Goal: Find specific page/section: Find specific page/section

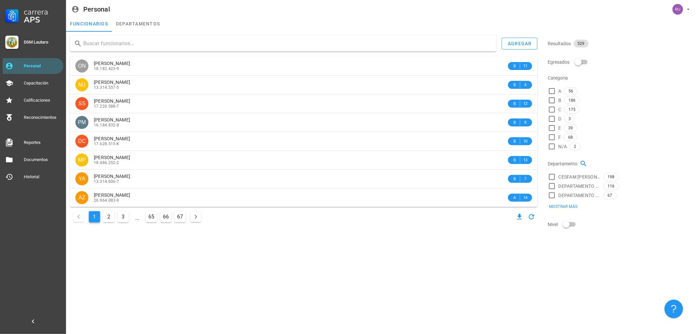
click at [114, 43] on input "text" at bounding box center [287, 43] width 408 height 11
click at [93, 46] on input "text" at bounding box center [287, 43] width 408 height 11
type input "[PERSON_NAME]"
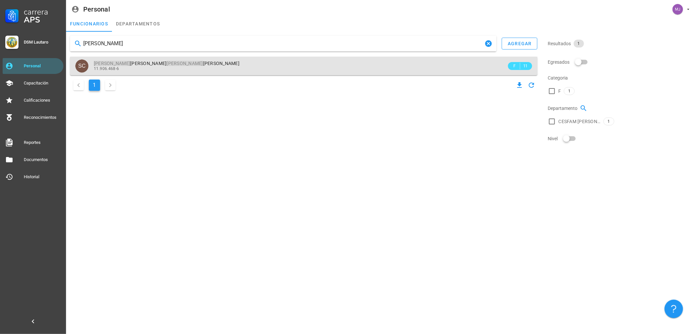
click at [180, 65] on span "[PERSON_NAME]" at bounding box center [167, 63] width 146 height 5
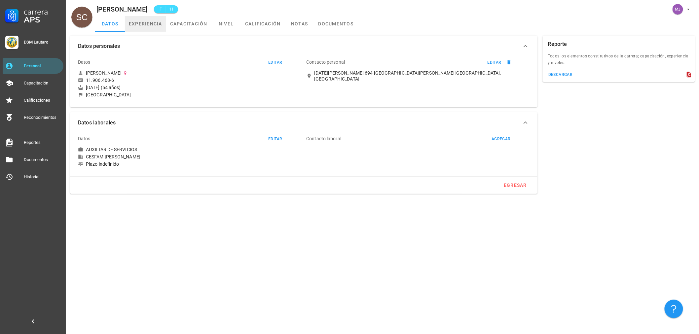
click at [142, 25] on link "experiencia" at bounding box center [145, 24] width 41 height 16
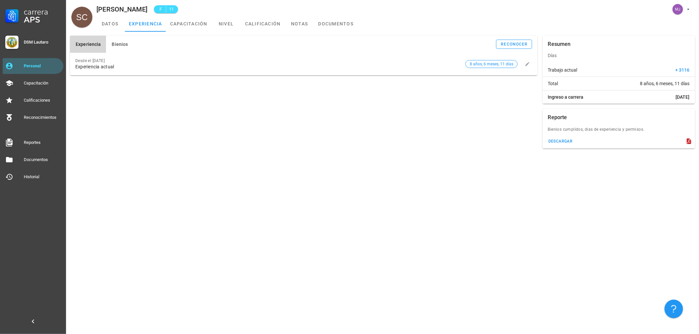
click at [117, 32] on div "Experiencia Bienios reconocer Desde el [DATE] Experiencia actual 8 años, 6 mese…" at bounding box center [382, 92] width 633 height 121
click at [110, 22] on link "datos" at bounding box center [110, 24] width 30 height 16
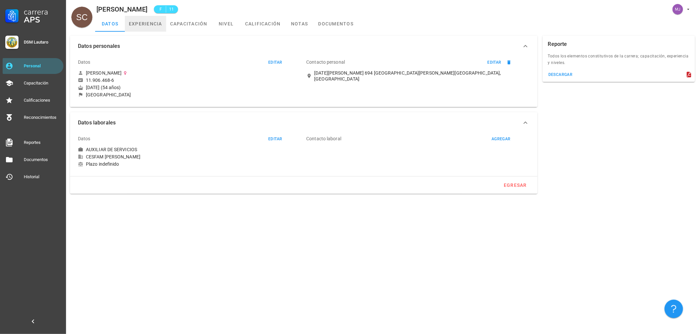
click at [155, 20] on link "experiencia" at bounding box center [145, 24] width 41 height 16
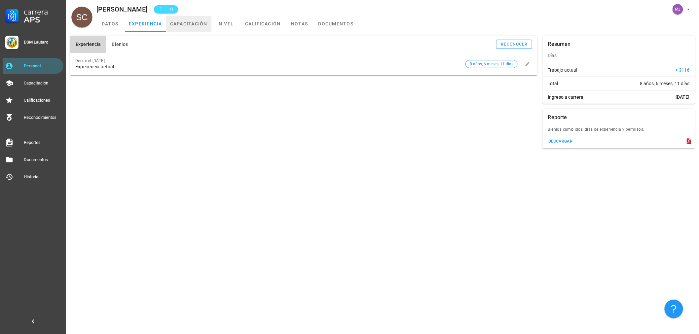
click at [199, 23] on link "capacitación" at bounding box center [188, 24] width 45 height 16
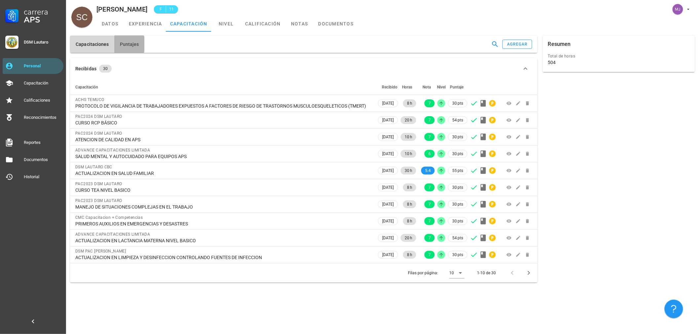
click at [122, 39] on button "Puntajes" at bounding box center [129, 44] width 30 height 17
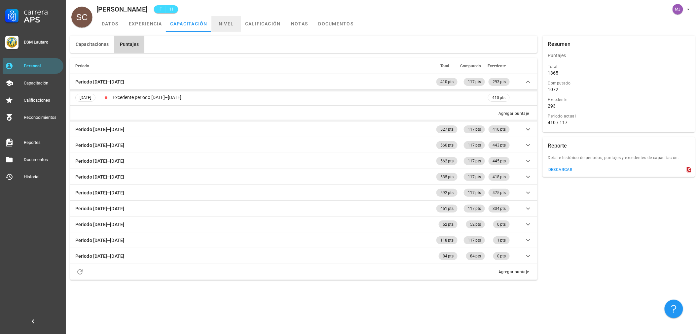
click at [229, 25] on link "nivel" at bounding box center [226, 24] width 30 height 16
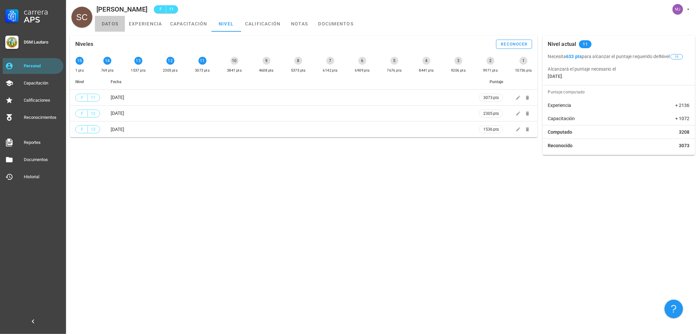
click at [102, 22] on link "datos" at bounding box center [110, 24] width 30 height 16
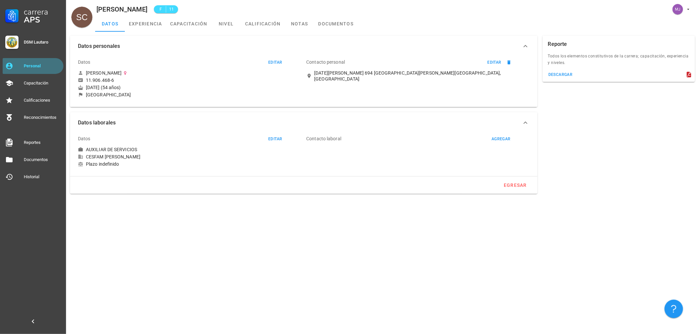
click at [29, 65] on div "Personal" at bounding box center [42, 65] width 37 height 5
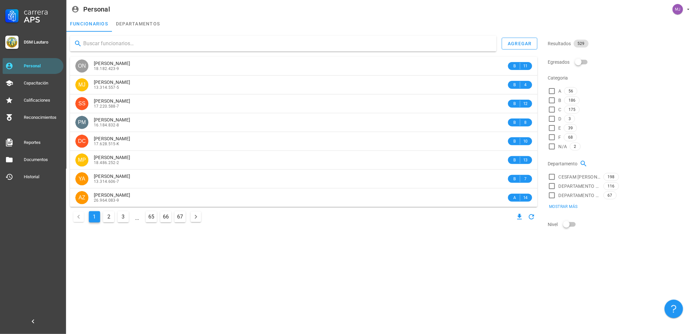
click at [126, 39] on input "text" at bounding box center [287, 43] width 408 height 11
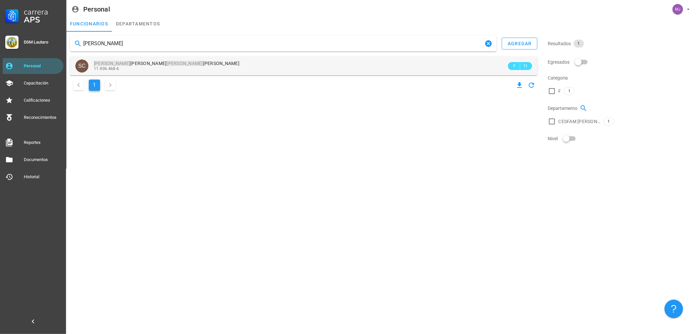
type input "[PERSON_NAME]"
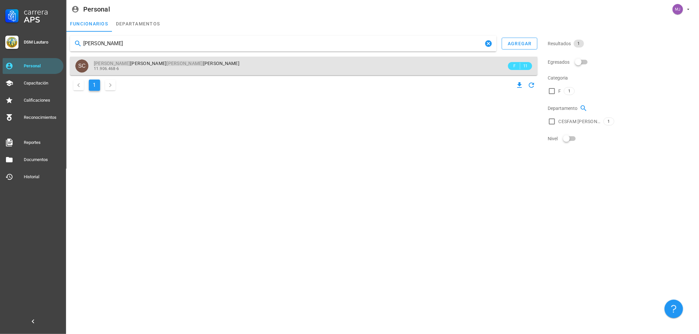
click at [186, 67] on div "11.906.468-6" at bounding box center [300, 68] width 413 height 5
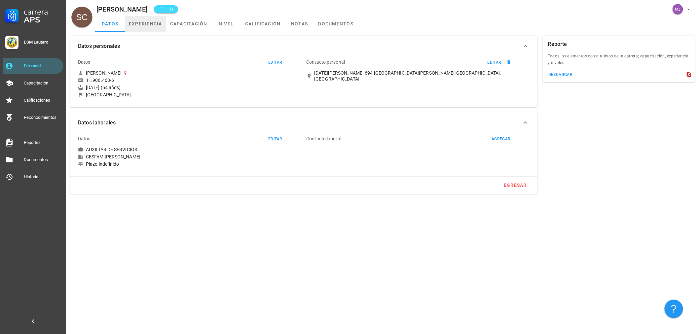
click at [146, 22] on link "experiencia" at bounding box center [145, 24] width 41 height 16
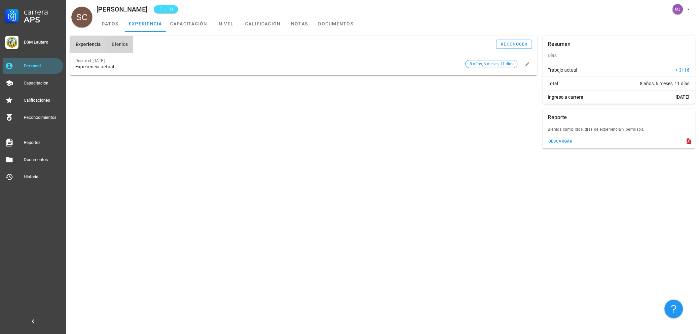
click at [122, 44] on span "Bienios" at bounding box center [119, 44] width 17 height 5
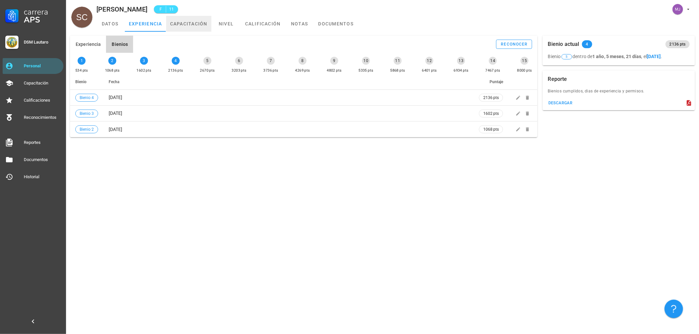
click at [197, 23] on link "capacitación" at bounding box center [188, 24] width 45 height 16
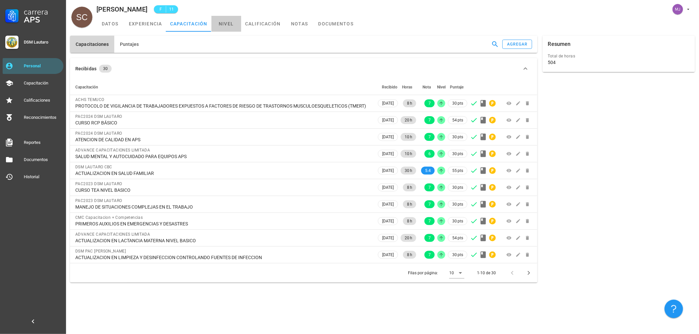
click at [230, 20] on link "nivel" at bounding box center [226, 24] width 30 height 16
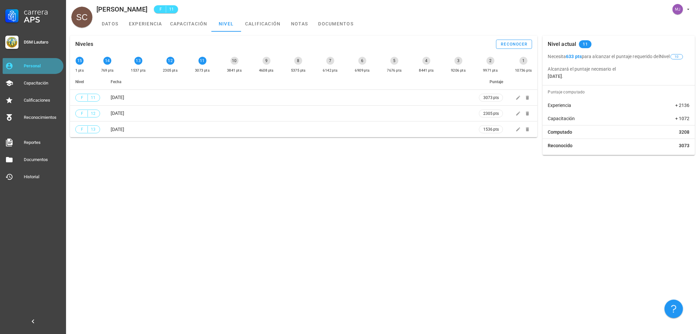
click at [48, 64] on div "Personal" at bounding box center [42, 65] width 37 height 5
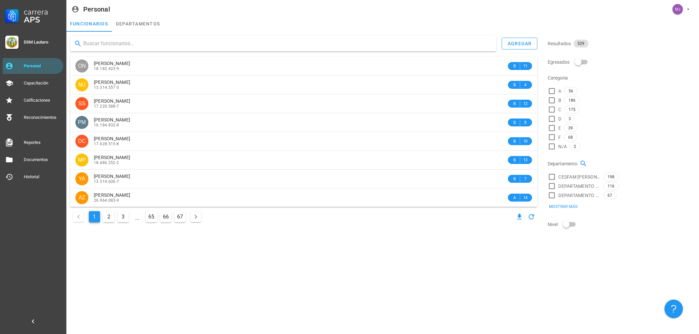
click at [147, 42] on input "text" at bounding box center [287, 43] width 408 height 11
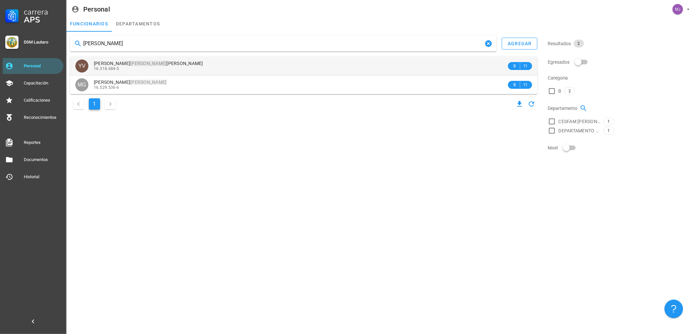
type input "[PERSON_NAME]"
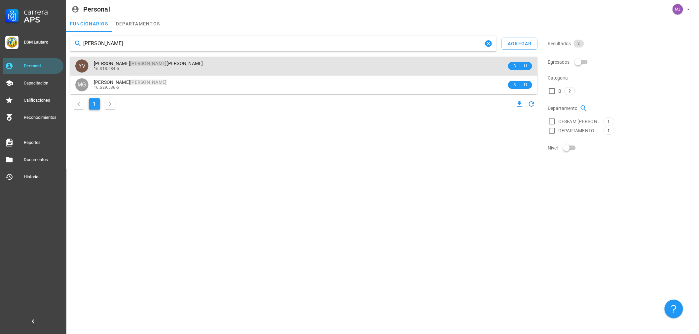
click at [183, 62] on div "[PERSON_NAME] [PERSON_NAME]" at bounding box center [300, 64] width 413 height 6
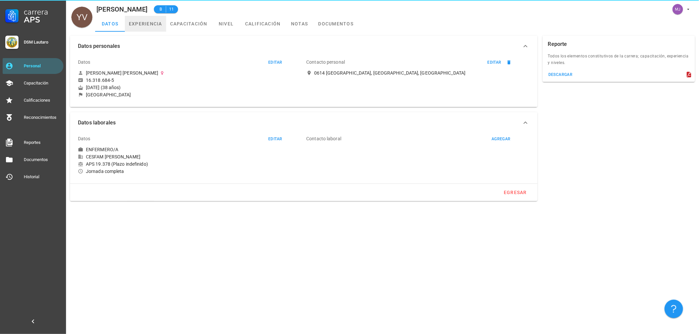
click at [142, 22] on link "experiencia" at bounding box center [145, 24] width 41 height 16
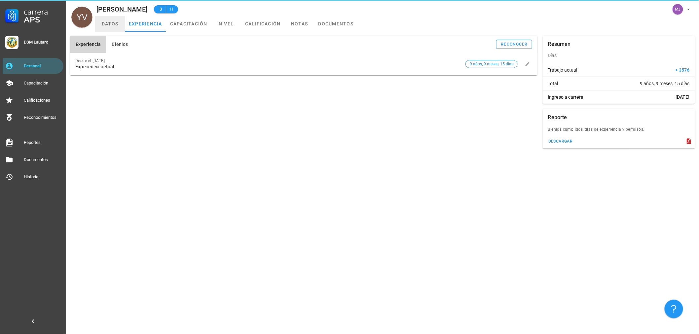
click at [106, 22] on link "datos" at bounding box center [110, 24] width 30 height 16
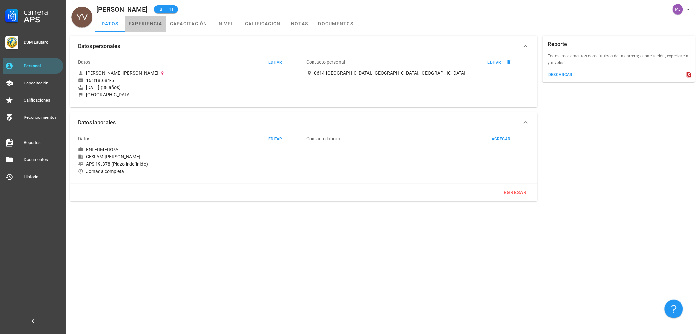
click at [140, 27] on link "experiencia" at bounding box center [145, 24] width 41 height 16
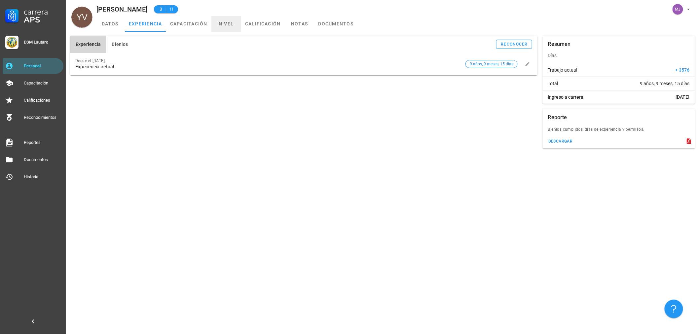
click at [229, 23] on link "nivel" at bounding box center [226, 24] width 30 height 16
